Goal: Task Accomplishment & Management: Complete application form

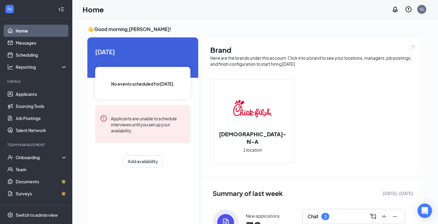
click at [351, 218] on div "Chat 3" at bounding box center [354, 216] width 92 height 10
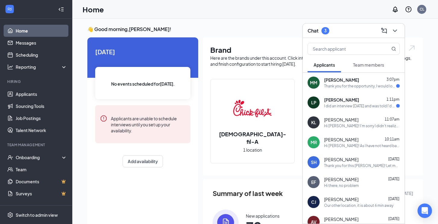
click at [367, 64] on span "Team members" at bounding box center [368, 64] width 31 height 5
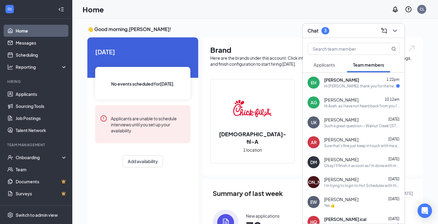
click at [332, 79] on span "[PERSON_NAME]" at bounding box center [341, 80] width 35 height 6
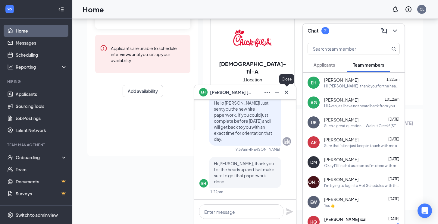
click at [289, 94] on icon "Cross" at bounding box center [286, 92] width 7 height 7
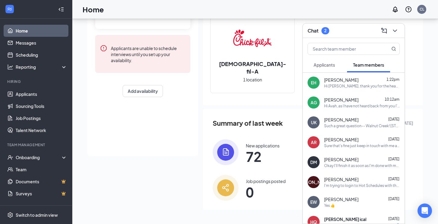
click at [329, 59] on button "Applicants" at bounding box center [324, 64] width 33 height 15
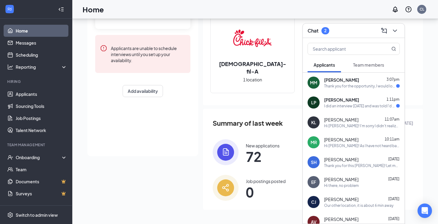
click at [336, 81] on span "[PERSON_NAME]" at bounding box center [341, 80] width 35 height 6
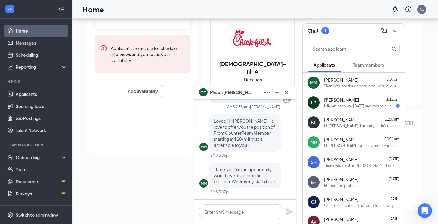
scroll to position [0, 0]
click at [215, 211] on textarea at bounding box center [241, 211] width 84 height 14
drag, startPoint x: 227, startPoint y: 213, endPoint x: 195, endPoint y: 212, distance: 31.6
click at [195, 213] on div "Wonderful! Welcome to the team" at bounding box center [245, 211] width 102 height 24
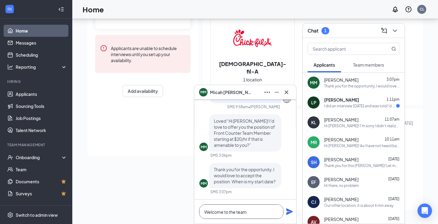
click at [248, 214] on textarea "Welcome to the team" at bounding box center [241, 211] width 84 height 14
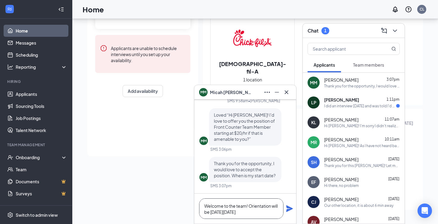
click at [243, 212] on textarea "Welcome to the team! Orientation will be [DATE][DATE]" at bounding box center [241, 208] width 84 height 20
click at [257, 212] on textarea "Welcome to the team! Orientation will be [DATE][DATE]" at bounding box center [241, 208] width 84 height 20
click at [253, 212] on textarea "Welcome to the team! Orientation will be [DATE][DATE]." at bounding box center [241, 208] width 84 height 20
click at [264, 213] on textarea "Welcome to the team! Orientation will be [DATE][DATE]." at bounding box center [241, 208] width 84 height 20
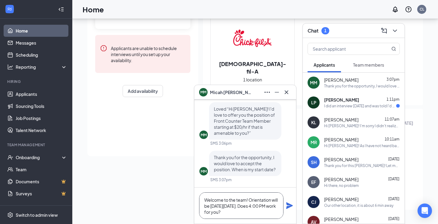
click at [211, 211] on textarea "Welcome to the team! Orientation will be [DATE][DATE]. Does 4:00 PM work for yo…" at bounding box center [241, 205] width 84 height 27
click at [258, 214] on textarea "Welcome to the team! Orientation will be [DATE][DATE]. Does 4:30 PM work for yo…" at bounding box center [241, 205] width 84 height 27
click at [211, 212] on textarea "Welcome to the team! Orientation will be [DATE][DATE]. Does 4:30 PM work for yo…" at bounding box center [241, 205] width 84 height 27
click at [258, 210] on textarea "Welcome to the team! Orientation will be [DATE][DATE]. Does 4:00 PM work for yo…" at bounding box center [241, 205] width 84 height 27
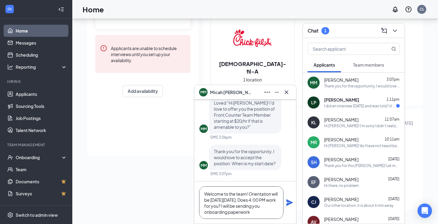
click at [249, 205] on textarea "Welcome to the team! Orientation will be [DATE][DATE]. Does 4:00 PM work for yo…" at bounding box center [241, 202] width 84 height 33
click at [255, 213] on textarea "Welcome to the team! Orientation will be [DATE][DATE]. Does 4:00 PM work for yo…" at bounding box center [241, 202] width 84 height 33
type textarea "Welcome to the team! Orientation will be [DATE][DATE]. Does 4:00 PM work for yo…"
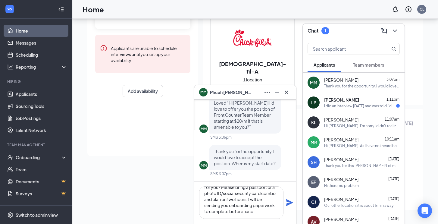
click at [290, 203] on icon "Plane" at bounding box center [289, 202] width 7 height 7
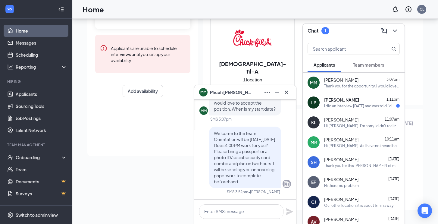
scroll to position [0, 0]
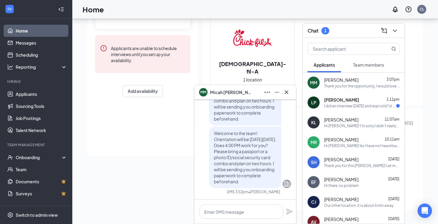
click at [340, 106] on div "I did an interview [DATE] and was told I'd get an answer by [DATE] or [DATE].😁" at bounding box center [360, 105] width 72 height 5
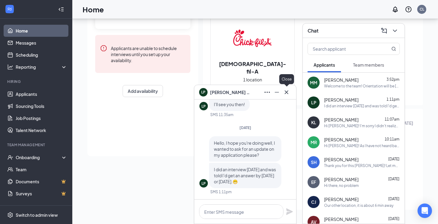
click at [286, 92] on icon "Cross" at bounding box center [286, 92] width 7 height 7
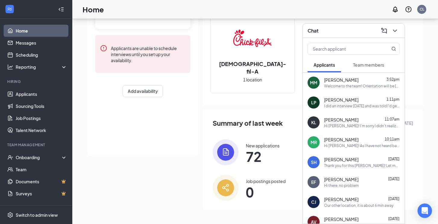
click at [335, 98] on span "[PERSON_NAME]" at bounding box center [341, 100] width 34 height 6
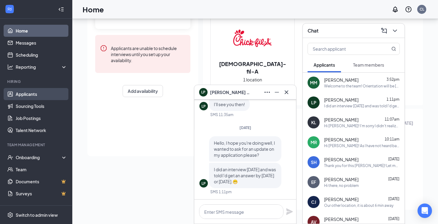
click at [48, 95] on link "Applicants" at bounding box center [42, 94] width 52 height 12
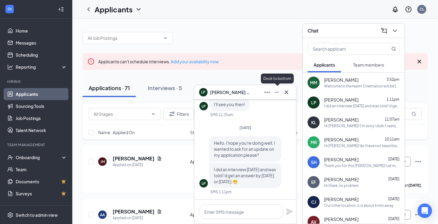
click at [276, 93] on icon "Minimize" at bounding box center [276, 92] width 7 height 7
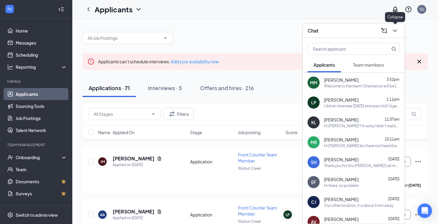
click at [393, 29] on icon "ChevronDown" at bounding box center [394, 30] width 7 height 7
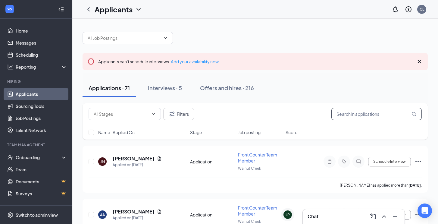
click at [364, 119] on input "text" at bounding box center [376, 114] width 90 height 12
type input "[PERSON_NAME]"
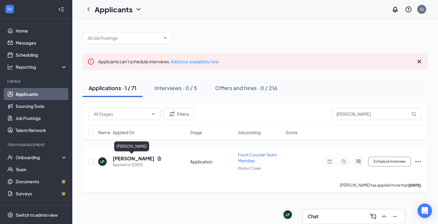
click at [121, 159] on h5 "[PERSON_NAME]" at bounding box center [134, 158] width 42 height 7
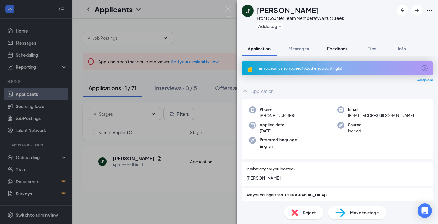
click at [337, 51] on span "Feedback" at bounding box center [337, 48] width 20 height 5
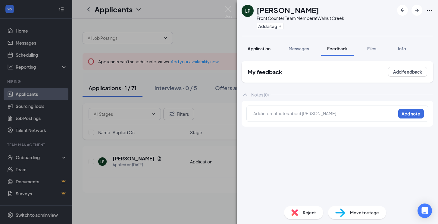
click at [258, 50] on span "Application" at bounding box center [259, 48] width 23 height 5
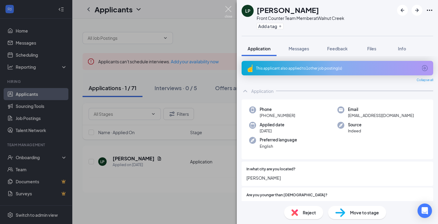
click at [230, 8] on img at bounding box center [229, 12] width 8 height 12
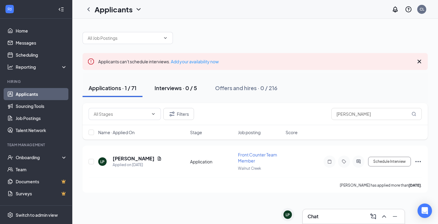
click at [167, 94] on button "Interviews · 0 / 5" at bounding box center [175, 88] width 55 height 18
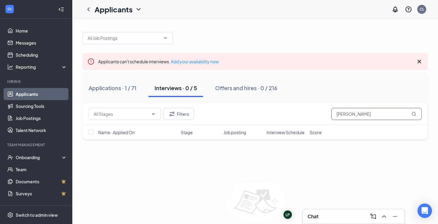
drag, startPoint x: 374, startPoint y: 115, endPoint x: 301, endPoint y: 115, distance: 72.6
click at [301, 115] on div "Filters [PERSON_NAME]" at bounding box center [255, 114] width 333 height 12
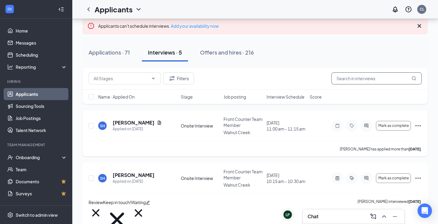
scroll to position [43, 0]
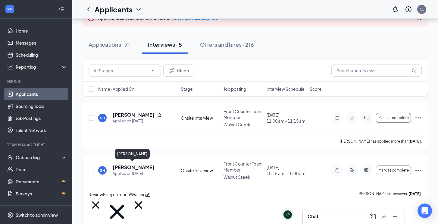
click at [132, 165] on h5 "[PERSON_NAME]" at bounding box center [134, 167] width 42 height 7
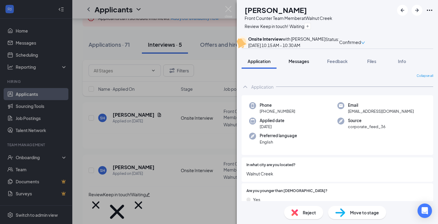
click at [299, 64] on span "Messages" at bounding box center [299, 60] width 20 height 5
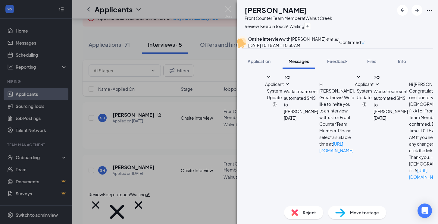
scroll to position [529, 0]
click at [227, 9] on img at bounding box center [229, 12] width 8 height 12
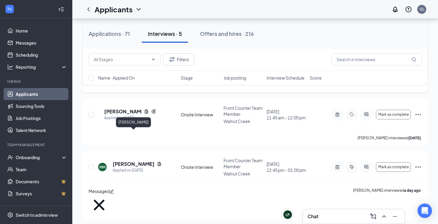
scroll to position [182, 0]
click at [140, 160] on h5 "[PERSON_NAME]" at bounding box center [134, 163] width 42 height 7
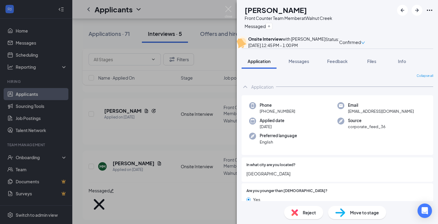
click at [362, 210] on span "Move to stage" at bounding box center [364, 212] width 29 height 7
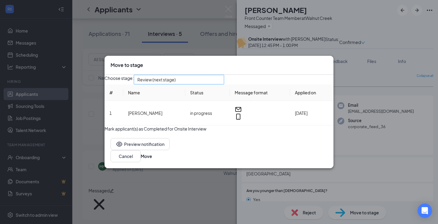
click at [215, 78] on span "Review (next stage)" at bounding box center [176, 83] width 78 height 16
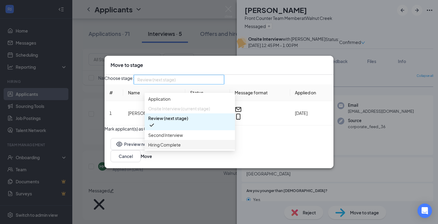
click at [174, 148] on span "Hiring Complete" at bounding box center [164, 144] width 33 height 7
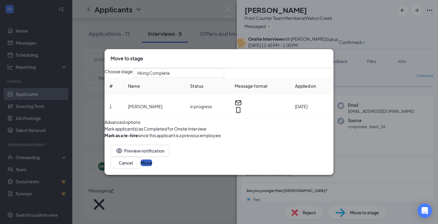
click at [152, 166] on button "Move" at bounding box center [146, 162] width 11 height 7
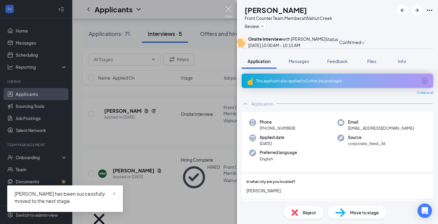
click at [227, 8] on img at bounding box center [229, 12] width 8 height 12
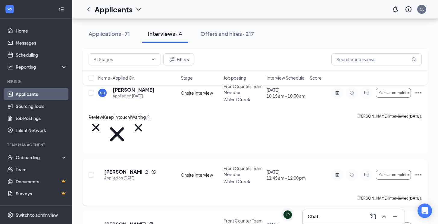
scroll to position [120, 0]
click at [127, 169] on h5 "[PERSON_NAME]" at bounding box center [122, 172] width 37 height 7
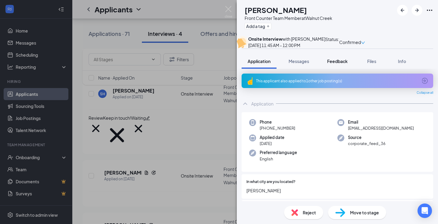
click at [338, 69] on button "Feedback" at bounding box center [337, 61] width 33 height 15
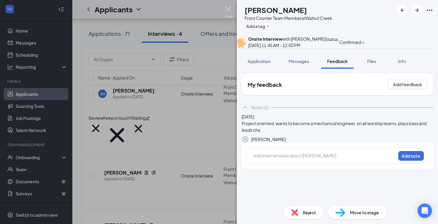
click at [226, 8] on img at bounding box center [229, 12] width 8 height 12
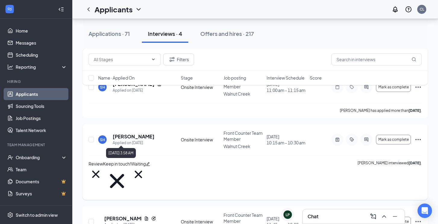
scroll to position [62, 0]
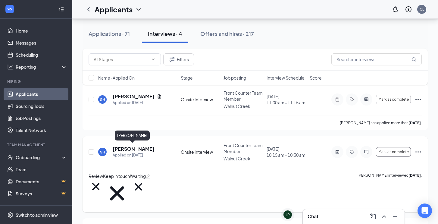
click at [118, 148] on h5 "[PERSON_NAME]" at bounding box center [134, 148] width 42 height 7
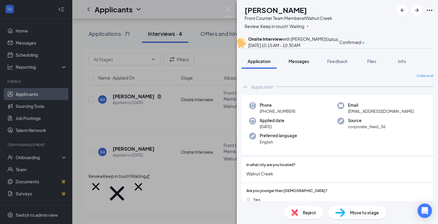
click at [300, 64] on span "Messages" at bounding box center [299, 60] width 20 height 5
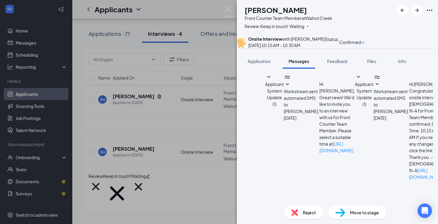
scroll to position [529, 0]
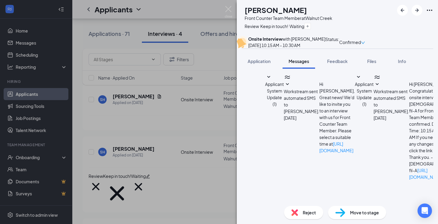
drag, startPoint x: 386, startPoint y: 152, endPoint x: 353, endPoint y: 150, distance: 32.9
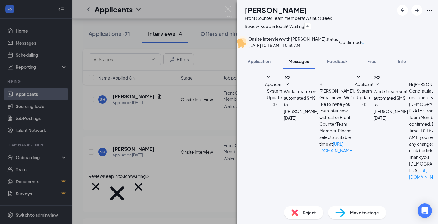
drag, startPoint x: 389, startPoint y: 152, endPoint x: 334, endPoint y: 150, distance: 55.4
drag, startPoint x: 282, startPoint y: 155, endPoint x: 254, endPoint y: 150, distance: 28.1
type textarea "Thank you for your patience [PERSON_NAME]. We have completed all the hiring we …"
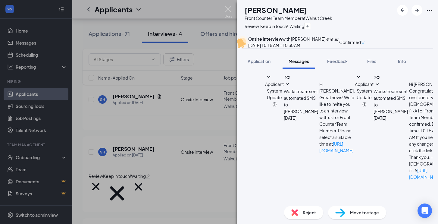
click at [225, 11] on img at bounding box center [229, 12] width 8 height 12
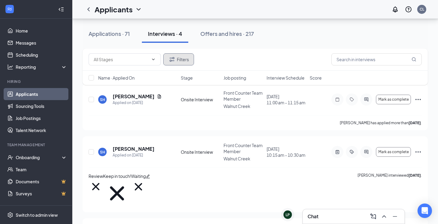
click at [187, 60] on button "Filters" at bounding box center [178, 59] width 31 height 12
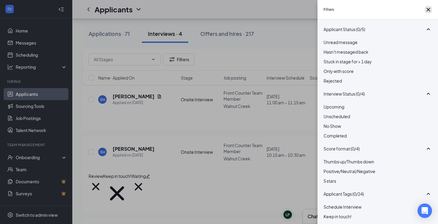
click at [426, 13] on icon "Cross" at bounding box center [428, 9] width 7 height 7
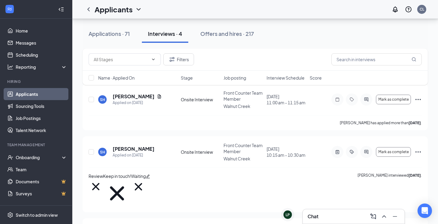
click at [314, 214] on h3 "Chat" at bounding box center [313, 216] width 11 height 7
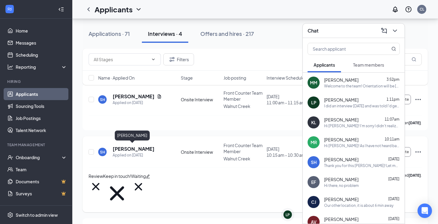
click at [114, 146] on h5 "[PERSON_NAME]" at bounding box center [134, 148] width 42 height 7
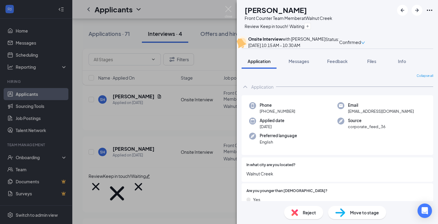
click at [299, 83] on div "Collapse all Application Phone [PHONE_NUMBER] Email [EMAIL_ADDRESS][DOMAIN_NAME…" at bounding box center [337, 135] width 201 height 132
click at [299, 64] on span "Messages" at bounding box center [299, 60] width 20 height 5
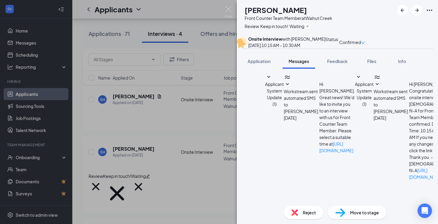
scroll to position [529, 0]
paste textarea "Thank you for your patience [PERSON_NAME]. We have completed all the hiring we …"
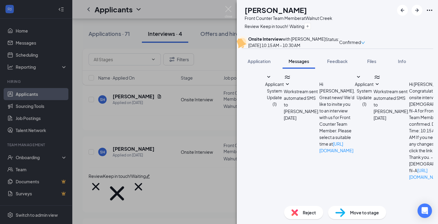
drag, startPoint x: 399, startPoint y: 152, endPoint x: 404, endPoint y: 158, distance: 7.8
drag, startPoint x: 271, startPoint y: 165, endPoint x: 334, endPoint y: 168, distance: 63.1
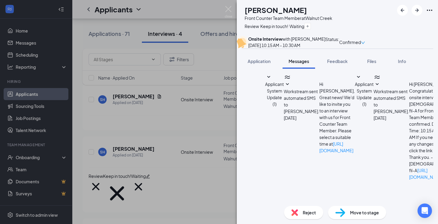
drag, startPoint x: 257, startPoint y: 148, endPoint x: 398, endPoint y: 171, distance: 143.2
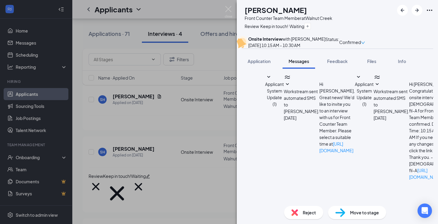
type textarea "Thank you for your patience [PERSON_NAME]. I'm afraid we've have completed all …"
drag, startPoint x: 389, startPoint y: 165, endPoint x: 246, endPoint y: 145, distance: 144.5
paste textarea "Thank you for your patience, [GEOGRAPHIC_DATA]. At this time, we’ve completed a…"
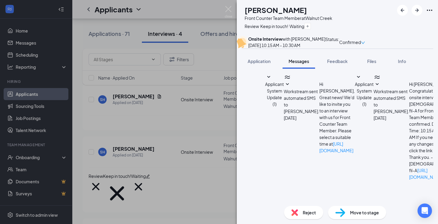
type textarea "Thank you for your patience, [GEOGRAPHIC_DATA]. At this time, we’ve completed a…"
click at [299, 214] on div "Reject" at bounding box center [303, 212] width 39 height 13
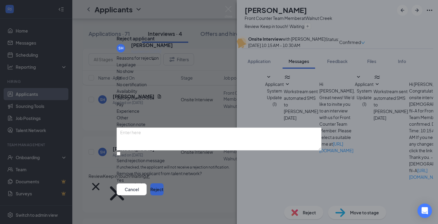
click at [164, 194] on button "Reject" at bounding box center [156, 189] width 13 height 12
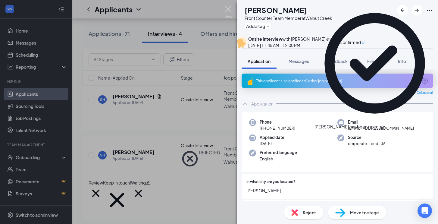
click at [227, 7] on img at bounding box center [229, 12] width 8 height 12
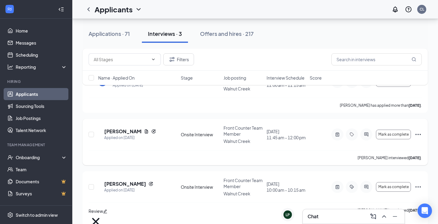
scroll to position [80, 0]
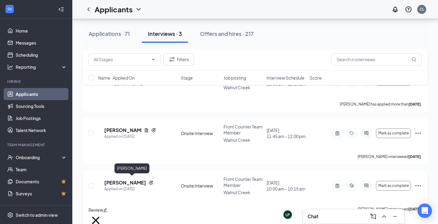
click at [127, 181] on h5 "[PERSON_NAME]" at bounding box center [125, 182] width 42 height 7
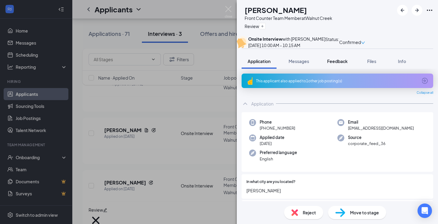
click at [338, 64] on span "Feedback" at bounding box center [337, 60] width 20 height 5
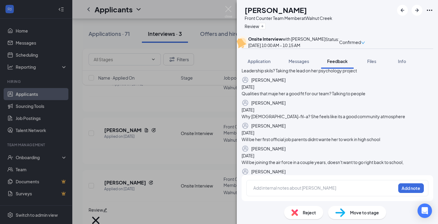
scroll to position [225, 0]
click at [228, 7] on img at bounding box center [229, 12] width 8 height 12
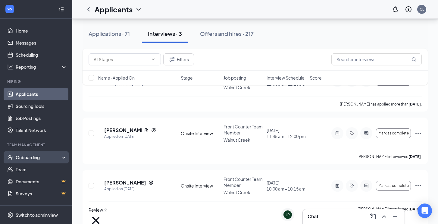
click at [49, 157] on div "Onboarding" at bounding box center [39, 157] width 46 height 6
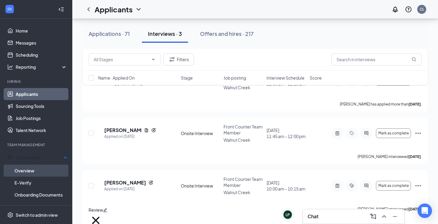
click at [42, 171] on link "Overview" at bounding box center [40, 170] width 53 height 12
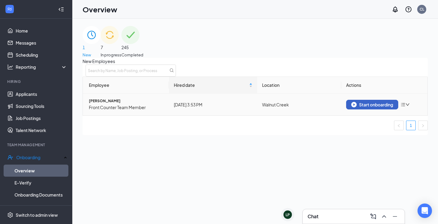
click at [374, 107] on div "Start onboarding" at bounding box center [372, 104] width 42 height 5
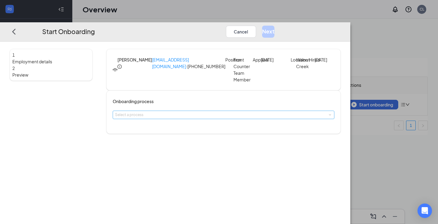
click at [188, 118] on div "Select a process" at bounding box center [222, 115] width 214 height 6
click at [183, 140] on span "New Hire Documents" at bounding box center [170, 140] width 36 height 5
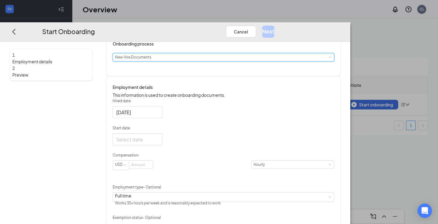
scroll to position [68, 0]
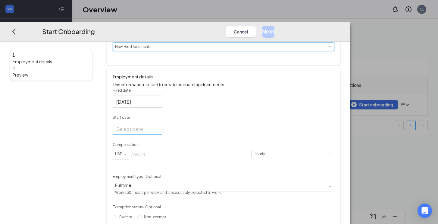
click at [159, 133] on div at bounding box center [137, 129] width 42 height 8
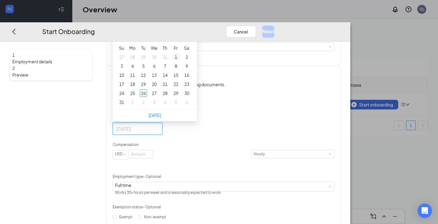
type input "[DATE]"
click at [188, 41] on button "button" at bounding box center [184, 35] width 7 height 12
type input "[DATE]"
click at [147, 61] on div "2" at bounding box center [143, 56] width 7 height 7
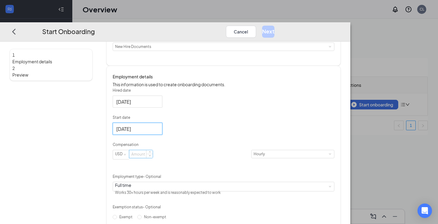
click at [153, 158] on input at bounding box center [140, 154] width 23 height 8
type input "20"
click at [288, 156] on div "Hired date [DATE] Start date [DATE] [DATE] Su Mo Tu We Th Fr Sa 31 1 2 3 4 5 6 …" at bounding box center [224, 167] width 222 height 159
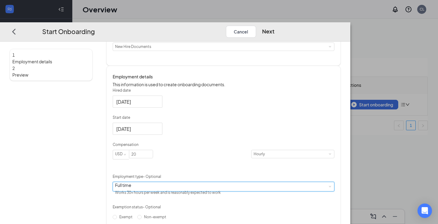
click at [234, 191] on div "Full time Works 30+ hours per week and is reasonably expected to work" at bounding box center [223, 186] width 217 height 9
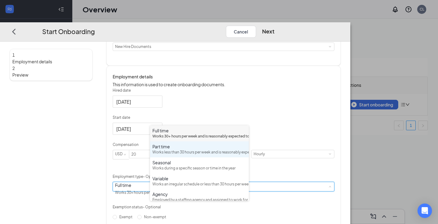
click at [215, 155] on div "Works less than 30 hours per week and is reasonably expected to work" at bounding box center [199, 152] width 94 height 6
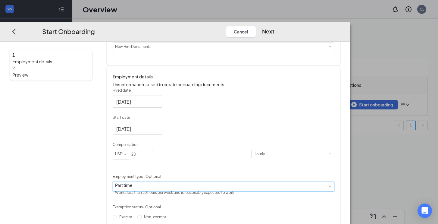
scroll to position [136, 0]
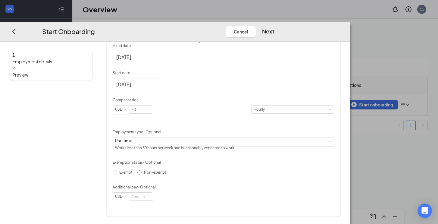
click at [142, 175] on input "Non-exempt" at bounding box center [139, 172] width 4 height 4
radio input "true"
click at [274, 26] on button "Next" at bounding box center [268, 32] width 12 height 12
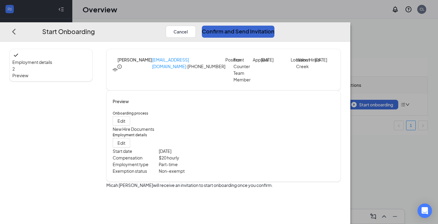
scroll to position [0, 0]
click at [274, 26] on button "Confirm and Send Invitation" at bounding box center [238, 32] width 73 height 12
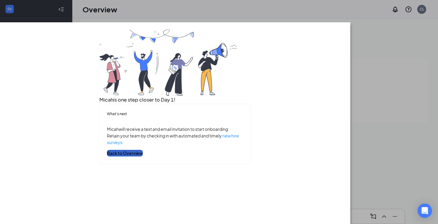
click at [143, 156] on button "Back to Overview" at bounding box center [125, 153] width 36 height 7
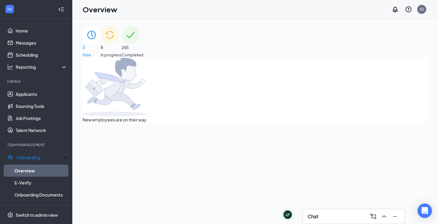
click at [121, 50] on div "8 In progress" at bounding box center [111, 42] width 21 height 32
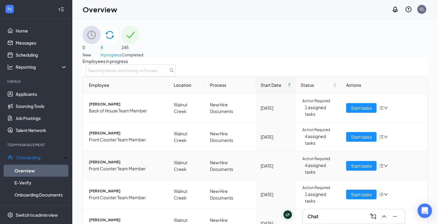
scroll to position [170, 0]
click at [287, 218] on div "LP" at bounding box center [285, 220] width 4 height 5
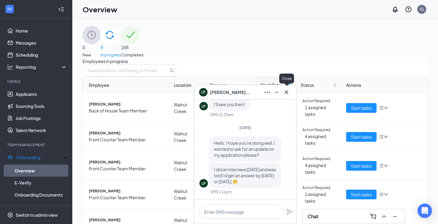
click at [286, 92] on icon "Cross" at bounding box center [287, 92] width 4 height 4
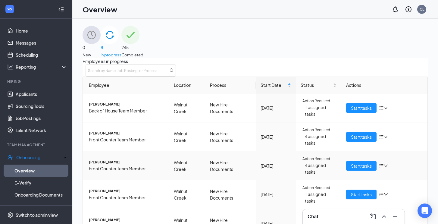
scroll to position [30, 0]
